Goal: Information Seeking & Learning: Learn about a topic

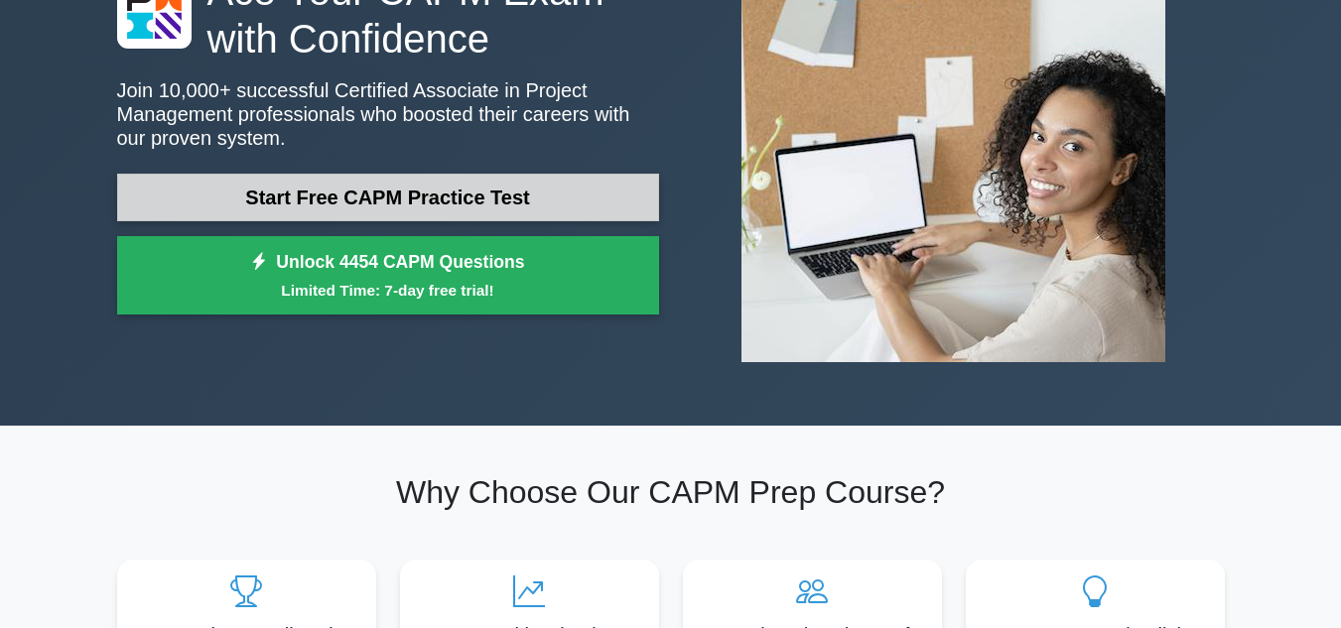
click at [374, 207] on link "Start Free CAPM Practice Test" at bounding box center [388, 198] width 542 height 48
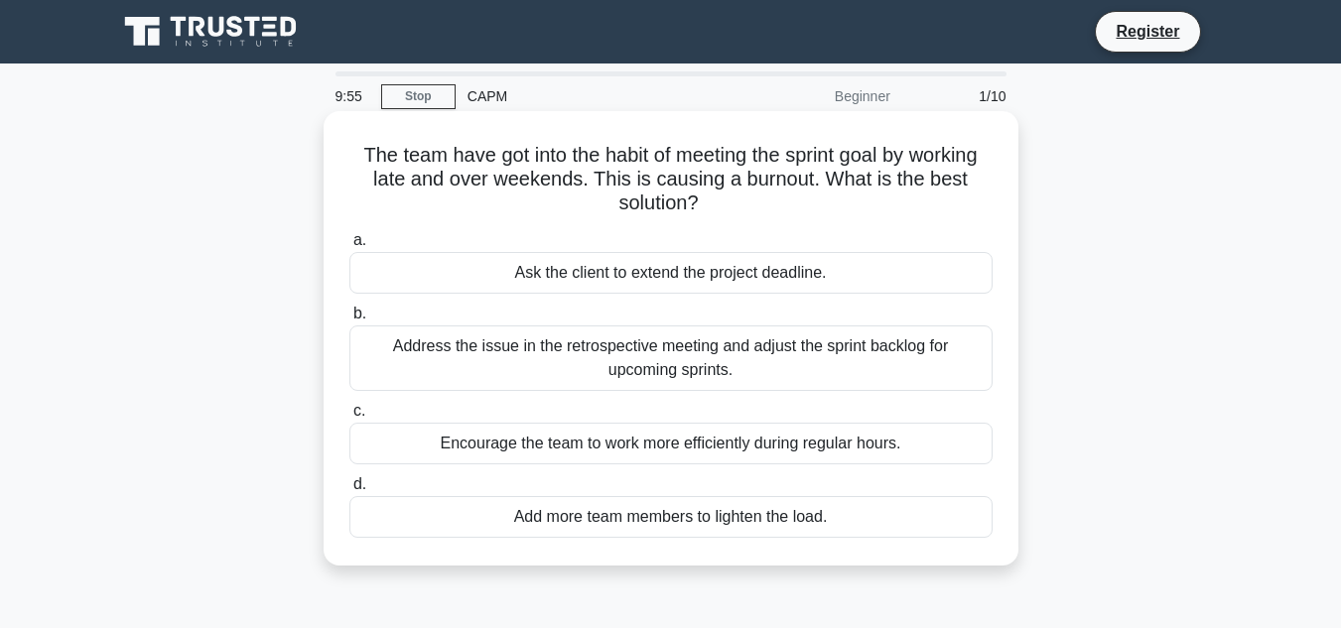
click at [605, 273] on div "Ask the client to extend the project deadline." at bounding box center [670, 273] width 643 height 42
click at [349, 247] on input "a. Ask the client to extend the project deadline." at bounding box center [349, 240] width 0 height 13
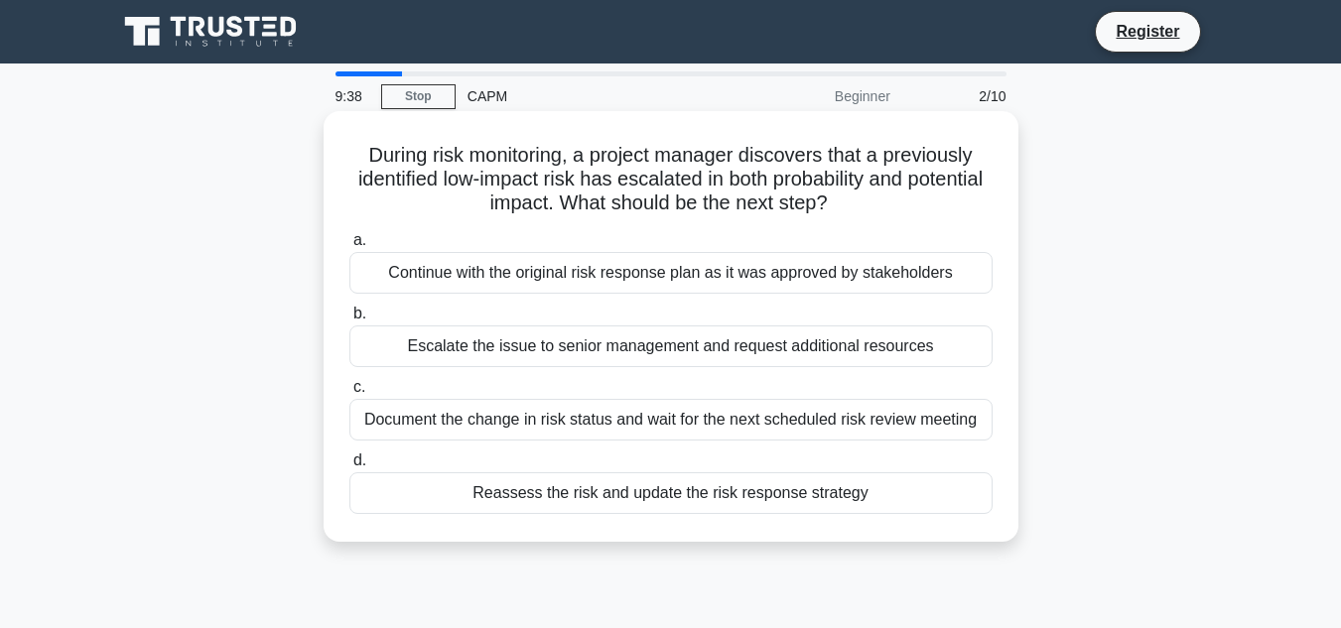
click at [527, 421] on div "Document the change in risk status and wait for the next scheduled risk review …" at bounding box center [670, 420] width 643 height 42
click at [349, 394] on input "c. Document the change in risk status and wait for the next scheduled risk revi…" at bounding box center [349, 387] width 0 height 13
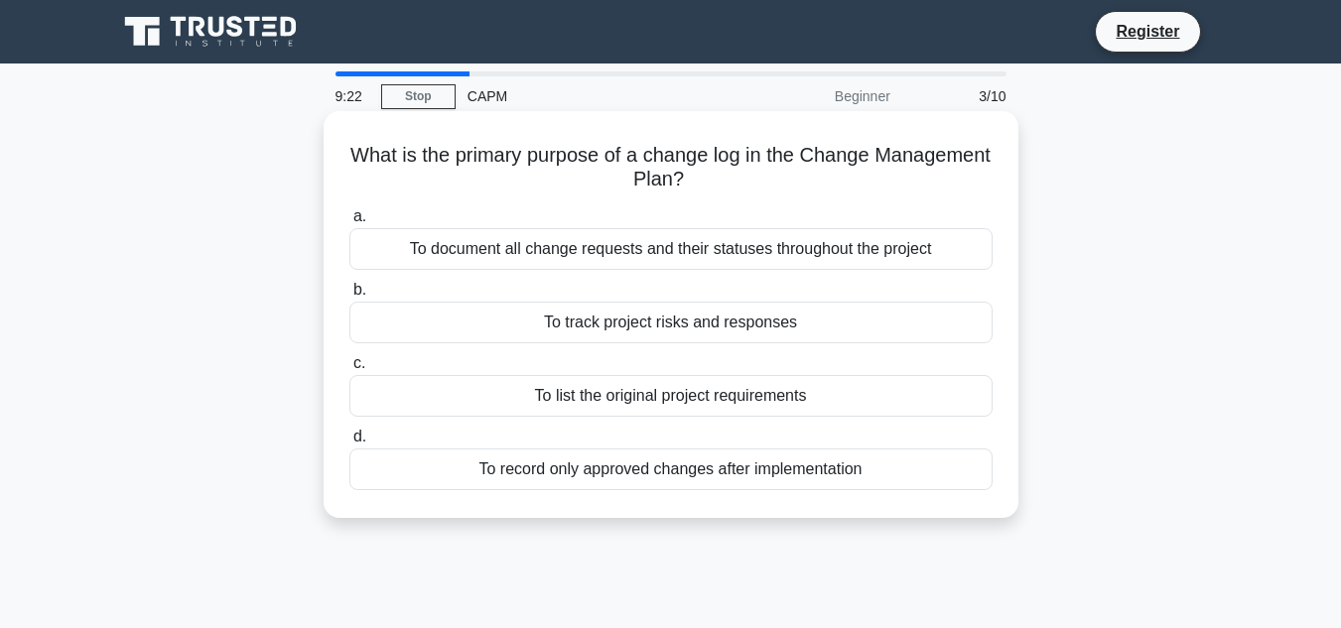
click at [645, 258] on div "To document all change requests and their statuses throughout the project" at bounding box center [670, 249] width 643 height 42
click at [349, 223] on input "a. To document all change requests and their statuses throughout the project" at bounding box center [349, 216] width 0 height 13
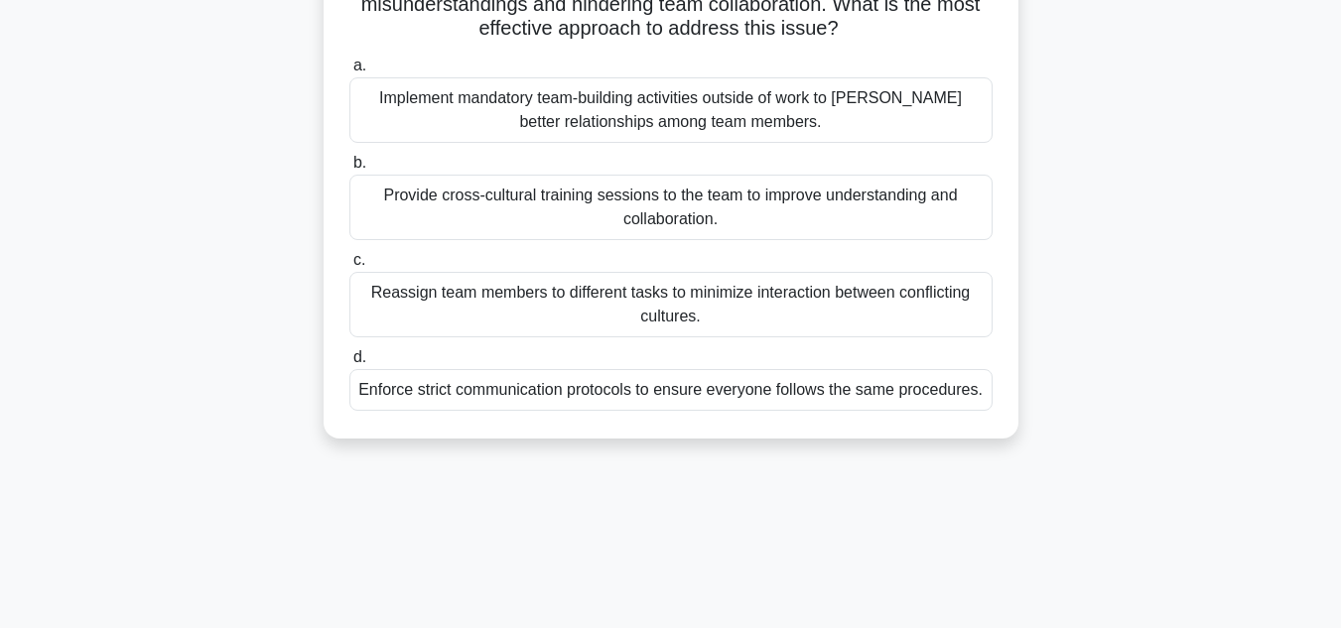
click at [536, 378] on div "Enforce strict communication protocols to ensure everyone follows the same proc…" at bounding box center [670, 390] width 643 height 42
click at [349, 364] on input "d. Enforce strict communication protocols to ensure everyone follows the same p…" at bounding box center [349, 357] width 0 height 13
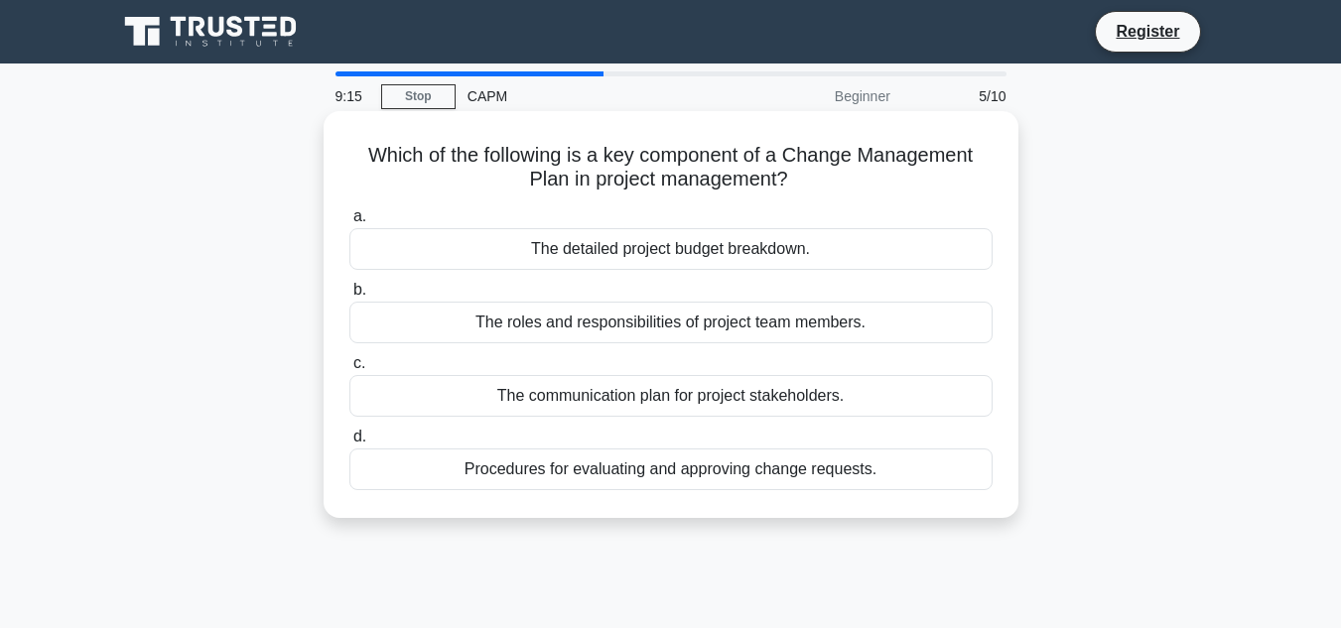
click at [566, 259] on div "The detailed project budget breakdown." at bounding box center [670, 249] width 643 height 42
click at [349, 223] on input "a. The detailed project budget breakdown." at bounding box center [349, 216] width 0 height 13
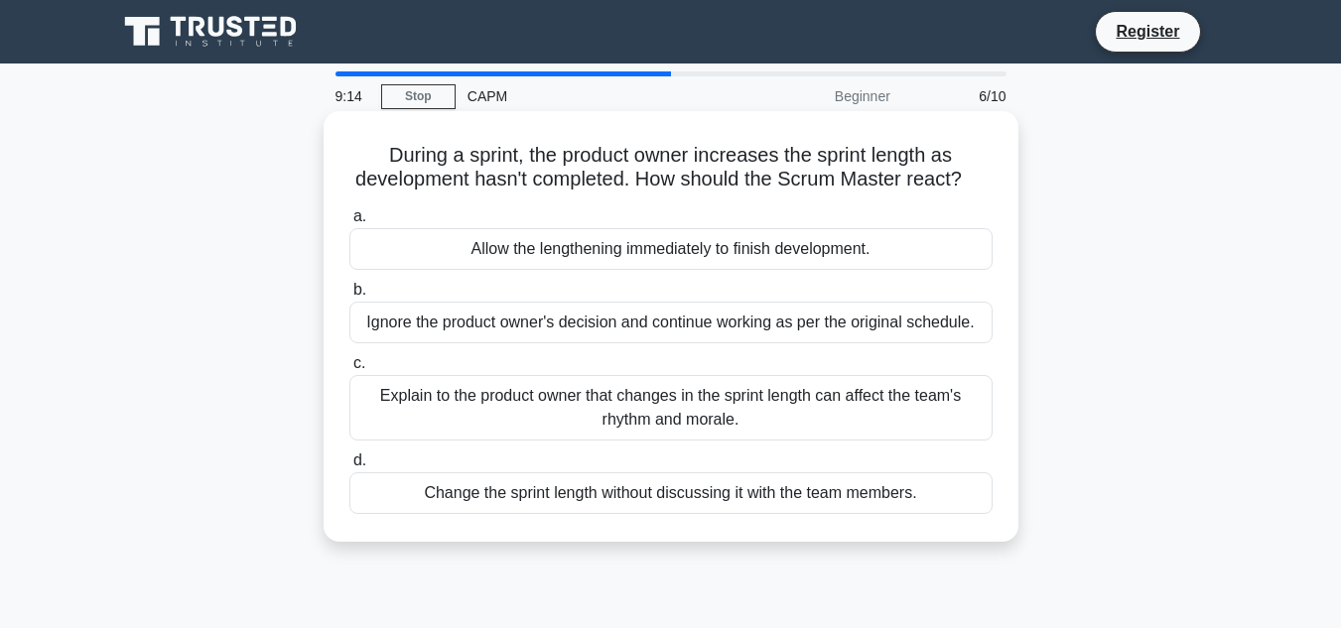
click at [576, 270] on div "Allow the lengthening immediately to finish development." at bounding box center [670, 249] width 643 height 42
click at [349, 223] on input "a. Allow the lengthening immediately to finish development." at bounding box center [349, 216] width 0 height 13
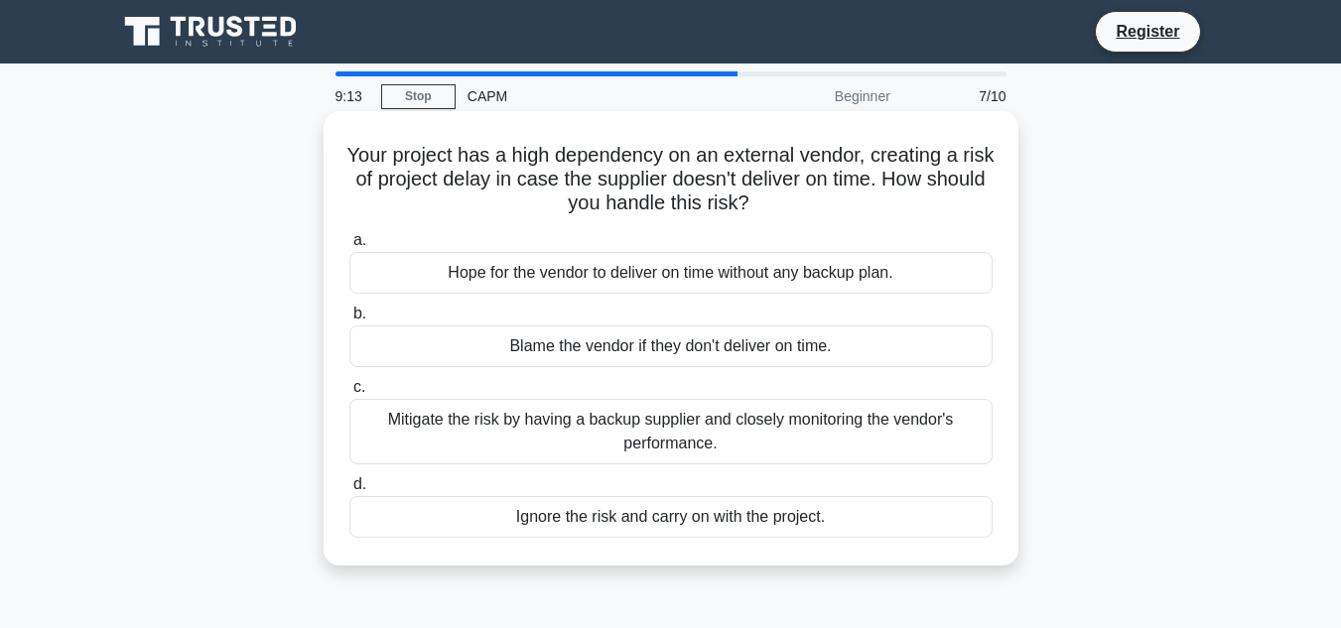
click at [584, 341] on div "Blame the vendor if they don't deliver on time." at bounding box center [670, 347] width 643 height 42
click at [349, 321] on input "b. Blame the vendor if they don't deliver on time." at bounding box center [349, 314] width 0 height 13
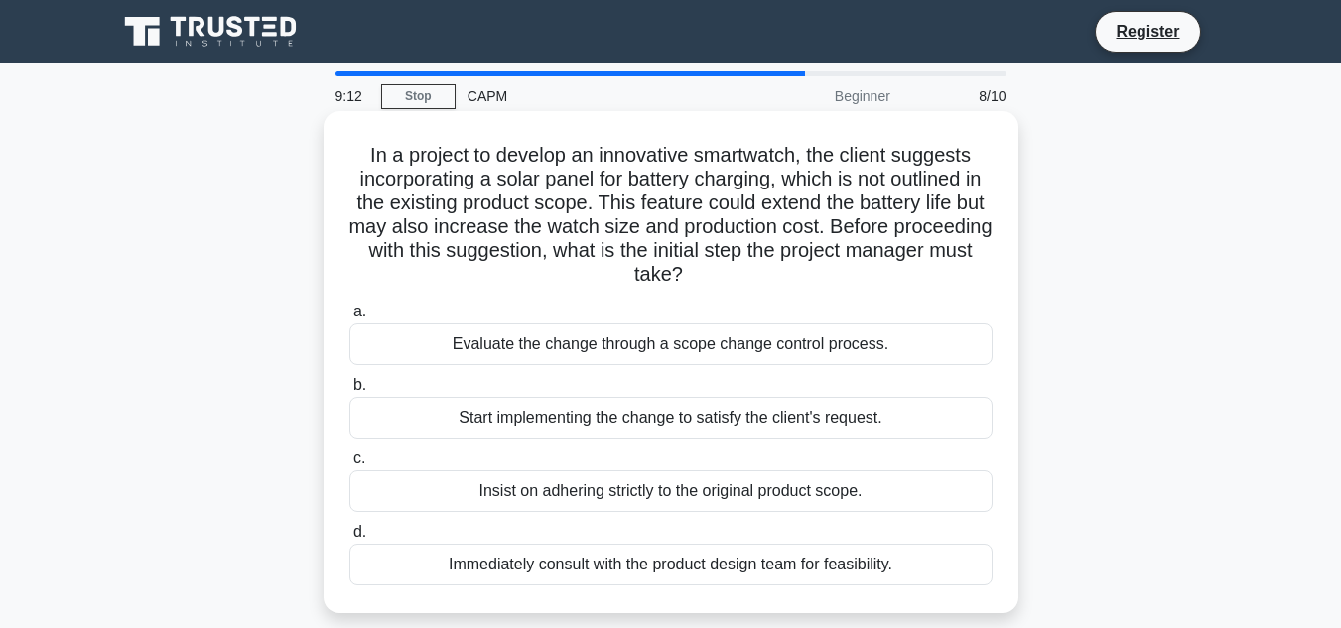
click at [612, 425] on div "Start implementing the change to satisfy the client's request." at bounding box center [670, 418] width 643 height 42
click at [349, 392] on input "b. Start implementing the change to satisfy the client's request." at bounding box center [349, 385] width 0 height 13
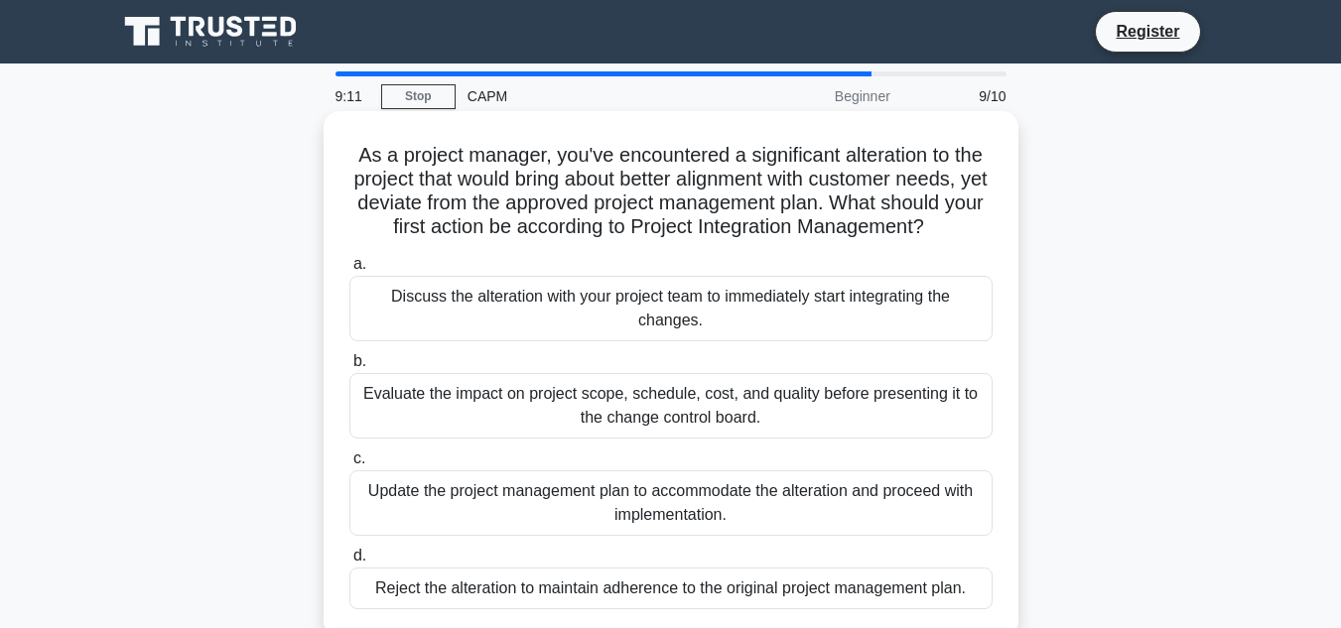
click at [665, 493] on div "Update the project management plan to accommodate the alteration and proceed wi…" at bounding box center [670, 503] width 643 height 66
click at [349, 466] on input "c. Update the project management plan to accommodate the alteration and proceed…" at bounding box center [349, 459] width 0 height 13
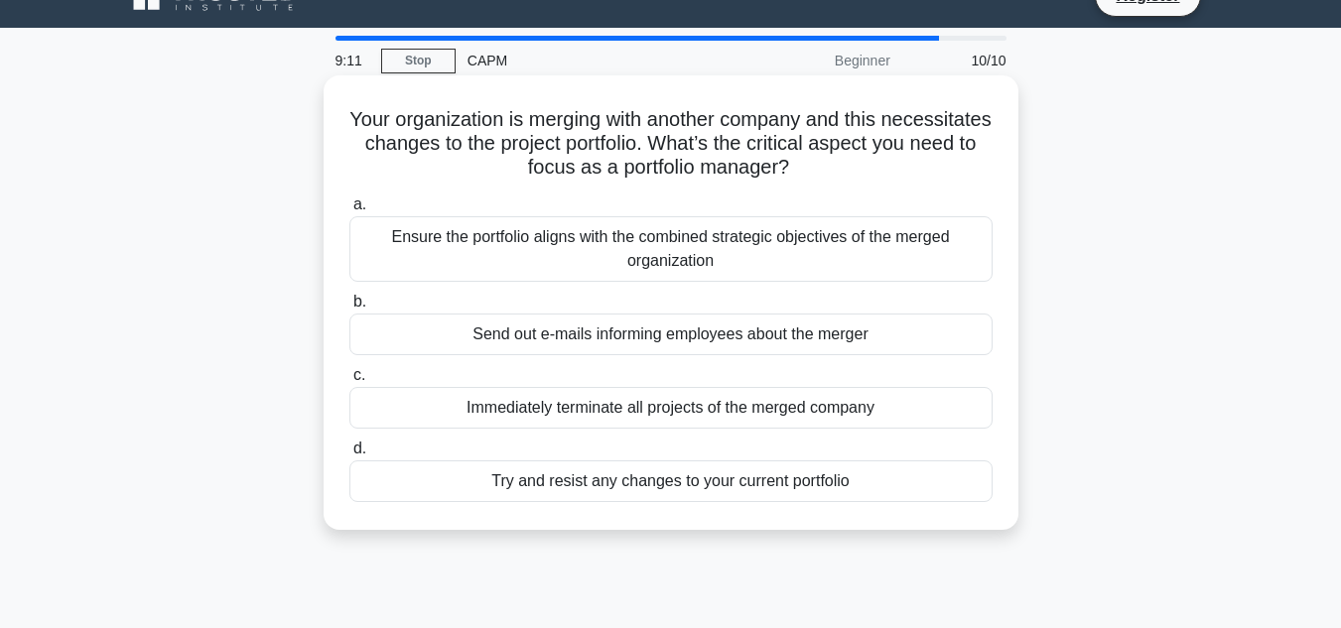
scroll to position [99, 0]
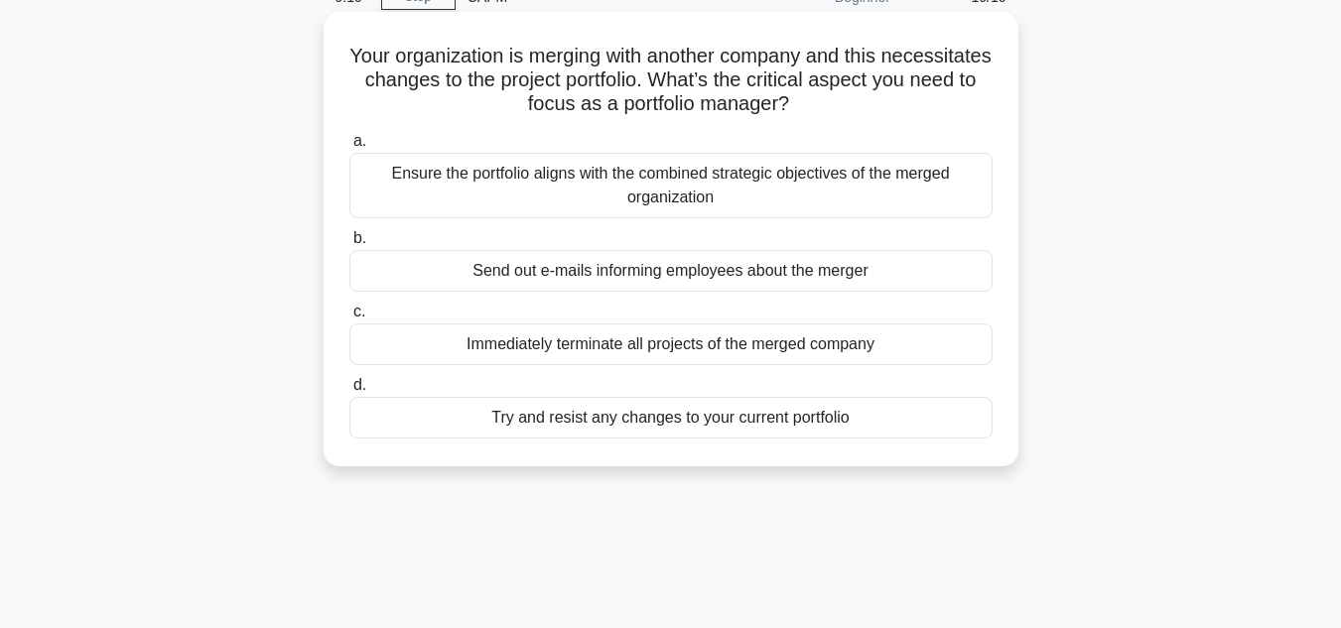
click at [674, 427] on div "Try and resist any changes to your current portfolio" at bounding box center [670, 418] width 643 height 42
click at [349, 392] on input "d. Try and resist any changes to your current portfolio" at bounding box center [349, 385] width 0 height 13
